Goal: Check status: Check status

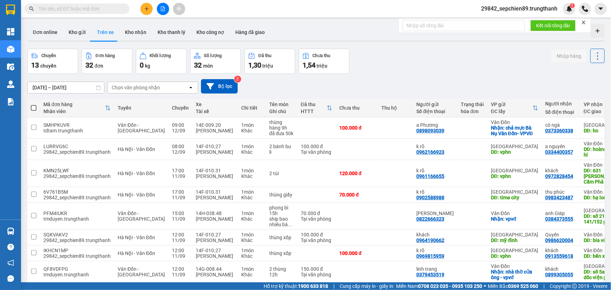
click at [67, 91] on div "ver 1.8.143 Đơn online Kho gửi Trên xe Kho nhận Kho thanh lý Kho công nợ Hàng đ…" at bounding box center [316, 188] width 583 height 335
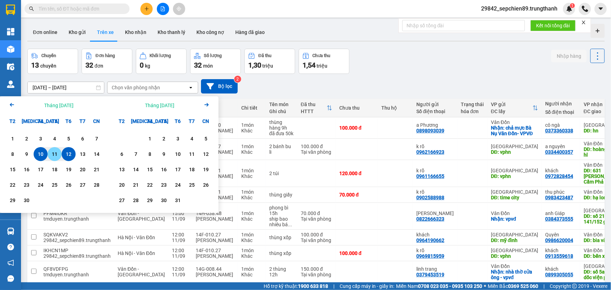
click at [55, 152] on div "11" at bounding box center [55, 154] width 10 height 8
type input "[DATE] – [DATE]"
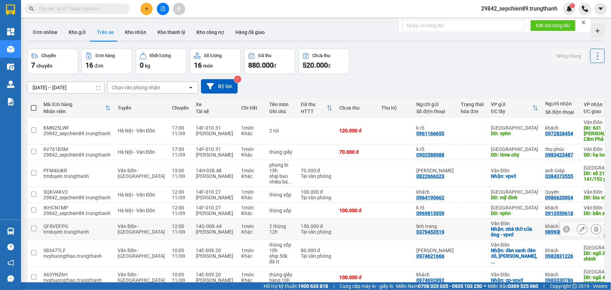
scroll to position [90, 0]
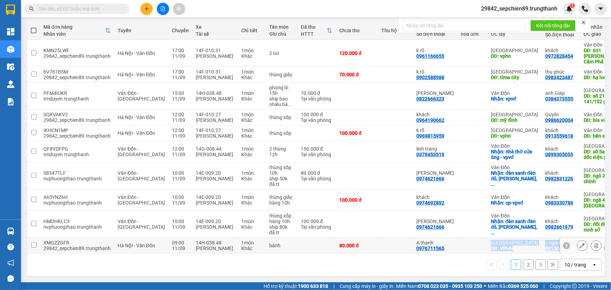
drag, startPoint x: 453, startPoint y: 250, endPoint x: 518, endPoint y: 250, distance: 65.9
click at [518, 250] on tr "XMGZZGFR 29842_sepchien89.trungthanh [GEOGRAPHIC_DATA] - [GEOGRAPHIC_DATA] 09:0…" at bounding box center [343, 246] width 633 height 16
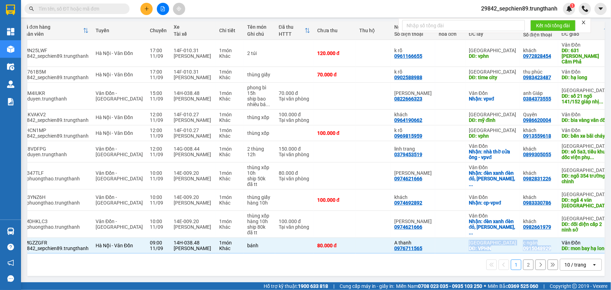
scroll to position [0, 28]
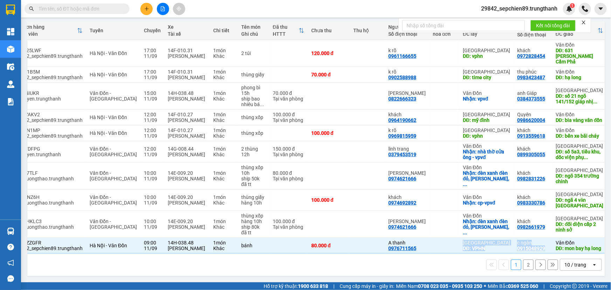
click at [524, 265] on button "2" at bounding box center [528, 265] width 11 height 11
checkbox input "false"
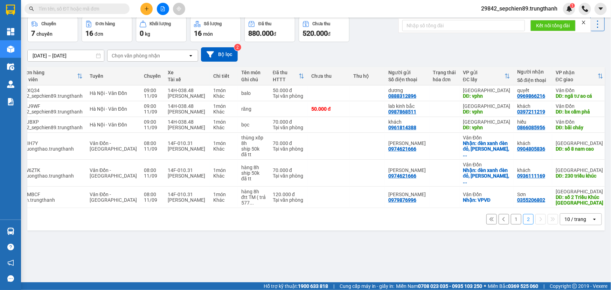
scroll to position [0, 0]
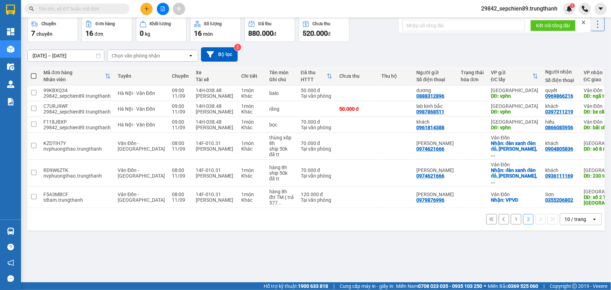
click at [512, 225] on button "1" at bounding box center [516, 219] width 11 height 11
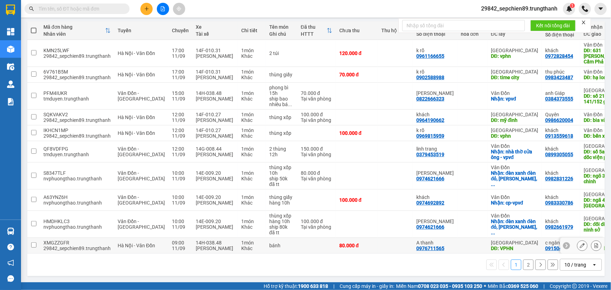
drag, startPoint x: 299, startPoint y: 248, endPoint x: 274, endPoint y: 245, distance: 25.8
click at [297, 247] on td at bounding box center [316, 246] width 39 height 16
checkbox input "true"
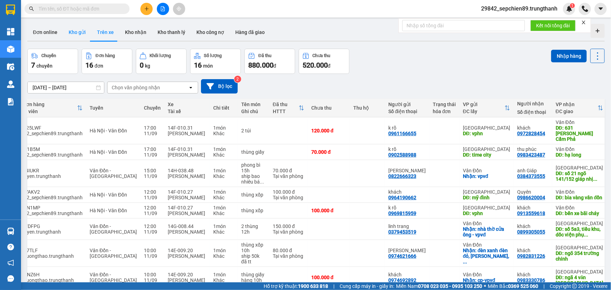
drag, startPoint x: 73, startPoint y: 29, endPoint x: 87, endPoint y: 39, distance: 17.2
click at [73, 29] on button "Kho gửi" at bounding box center [77, 32] width 28 height 17
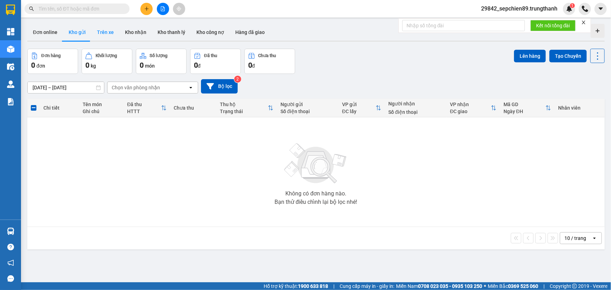
click at [103, 29] on button "Trên xe" at bounding box center [105, 32] width 28 height 17
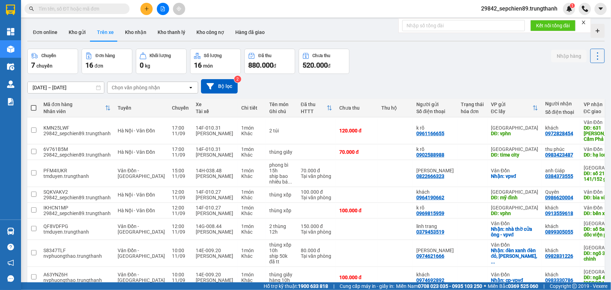
click at [68, 87] on input "[DATE] – [DATE]" at bounding box center [66, 87] width 76 height 11
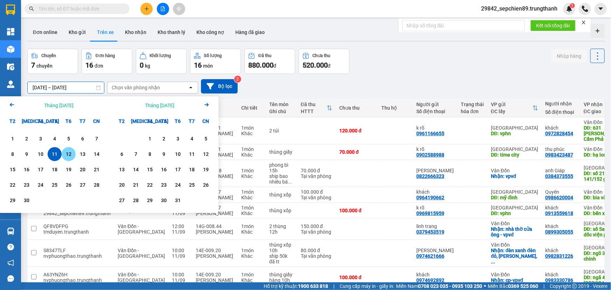
click at [69, 158] on div "12" at bounding box center [69, 154] width 10 height 8
type input "[DATE] – [DATE]"
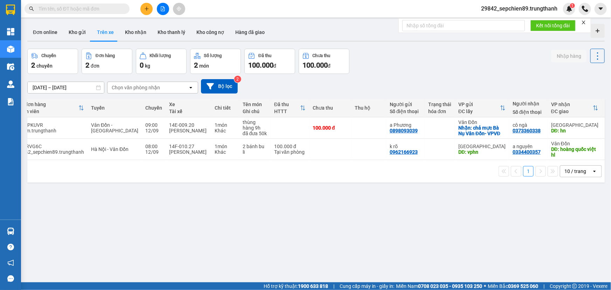
scroll to position [0, 28]
